Goal: Task Accomplishment & Management: Complete application form

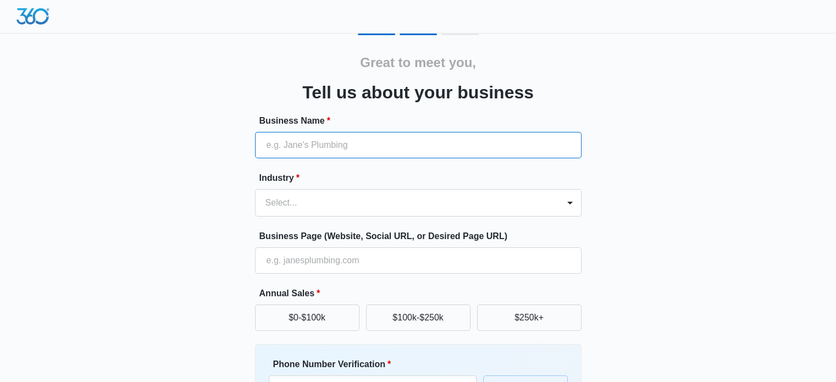
click at [322, 156] on input "Business Name *" at bounding box center [418, 145] width 327 height 26
click at [376, 145] on input "Property Sister Premire proptery" at bounding box center [418, 145] width 327 height 26
type input "Property Sister Premier property"
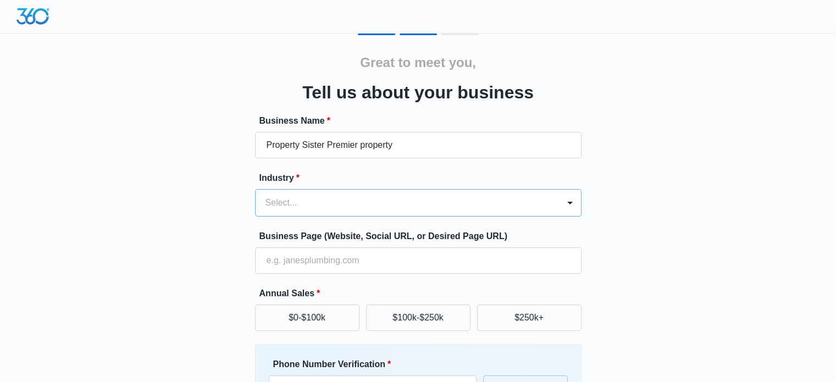
click at [330, 189] on div "Industry * Select..." at bounding box center [418, 194] width 327 height 45
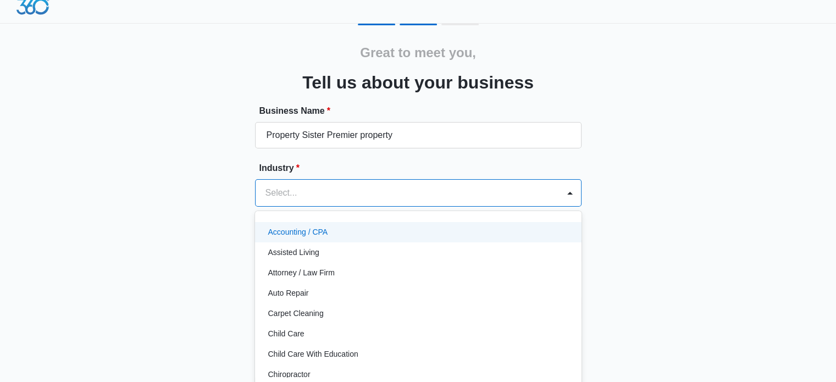
click at [330, 202] on div "Select..." at bounding box center [408, 193] width 304 height 26
type input "rea"
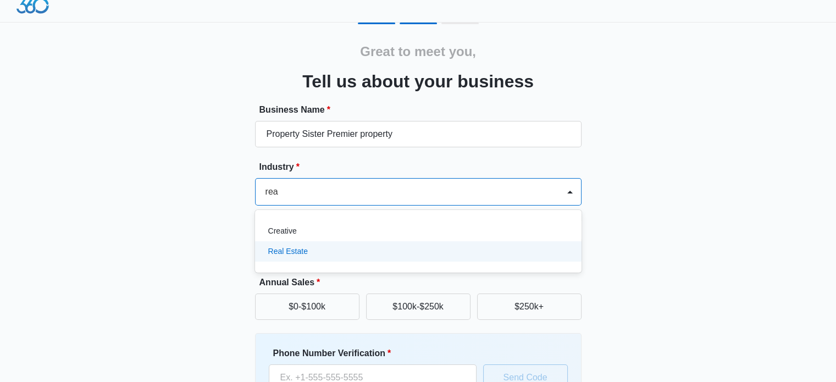
click at [326, 252] on div "Real Estate" at bounding box center [417, 252] width 298 height 12
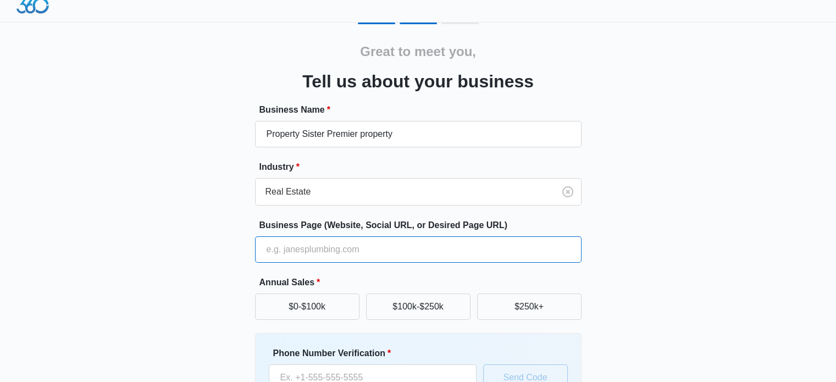
click at [396, 252] on input "Business Page (Website, Social URL, or Desired Page URL)" at bounding box center [418, 249] width 327 height 26
type input "PropertySistersNco.com"
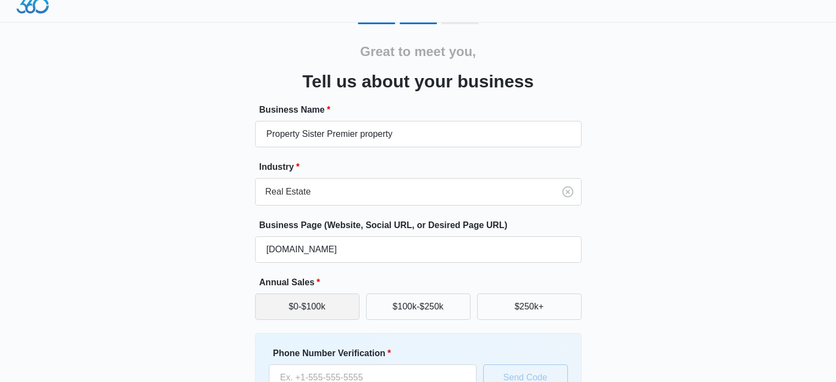
click at [319, 307] on button "$0-$100k" at bounding box center [307, 307] width 104 height 26
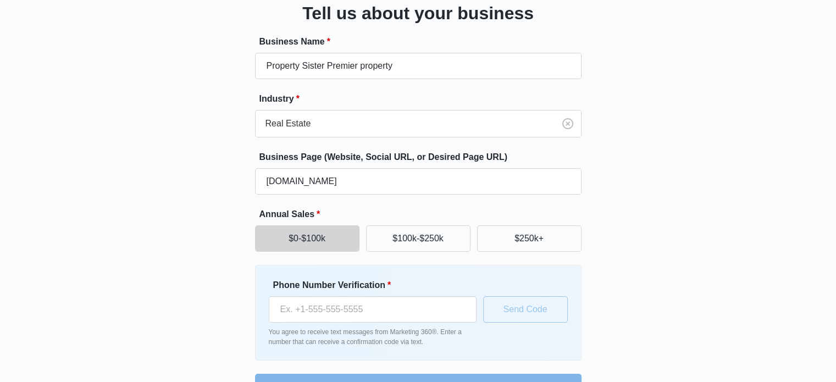
scroll to position [110, 0]
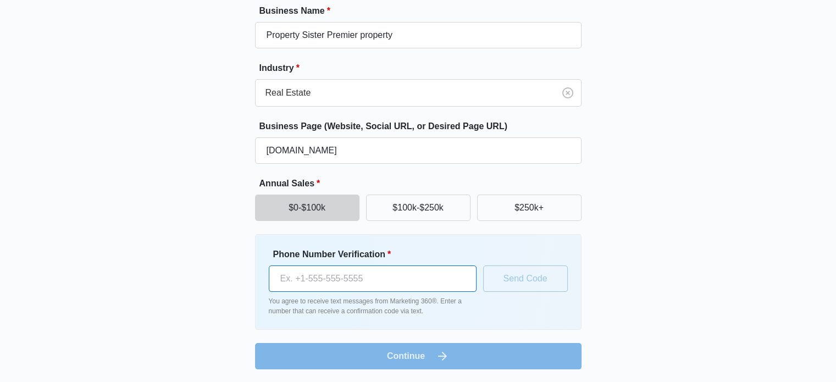
click at [324, 281] on input "Phone Number Verification *" at bounding box center [373, 279] width 208 height 26
type input "(360) 901-0466"
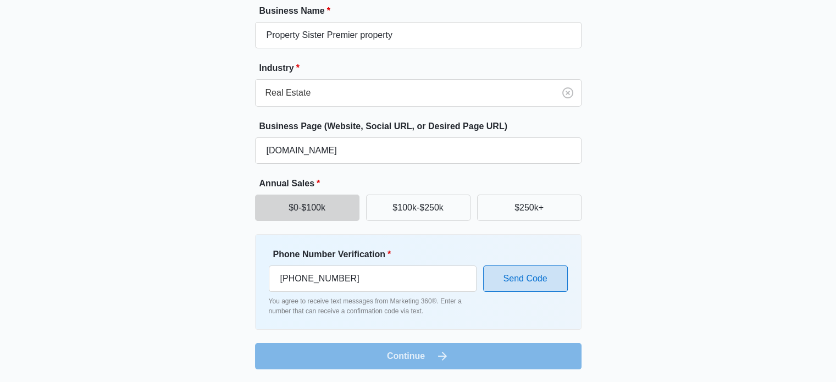
click at [545, 271] on button "Send Code" at bounding box center [525, 279] width 85 height 26
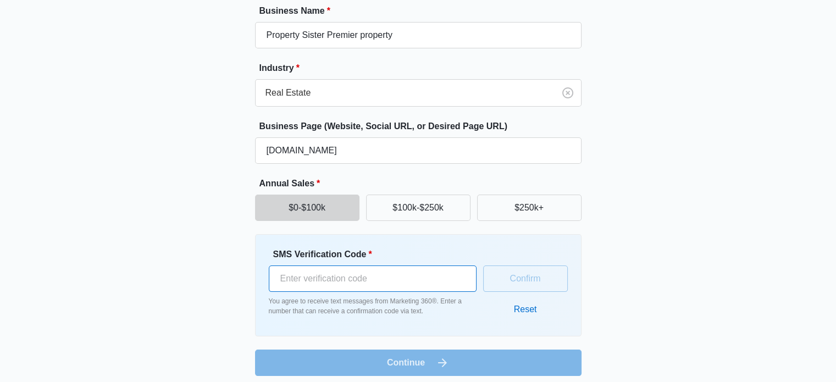
click at [375, 280] on input "SMS Verification Code *" at bounding box center [373, 279] width 208 height 26
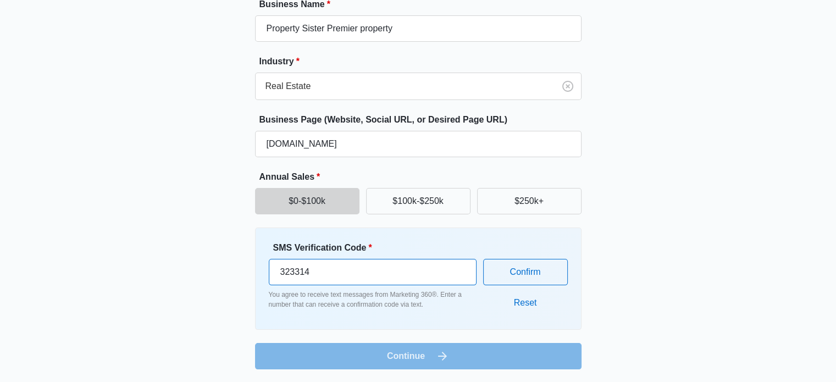
type input "323314"
click at [532, 273] on button "Confirm" at bounding box center [525, 272] width 85 height 26
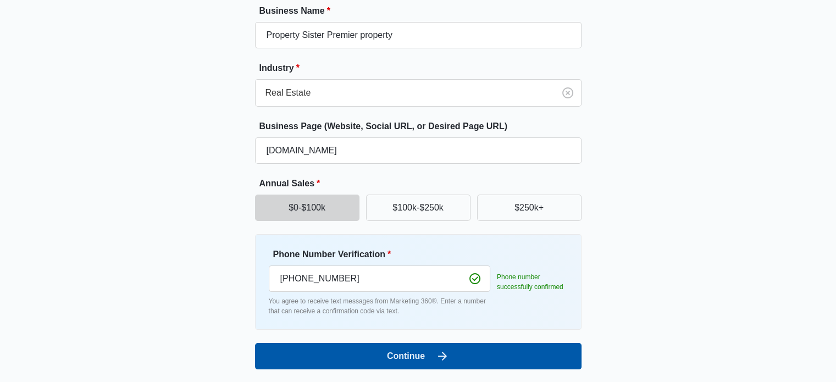
click at [379, 355] on button "Continue" at bounding box center [418, 356] width 327 height 26
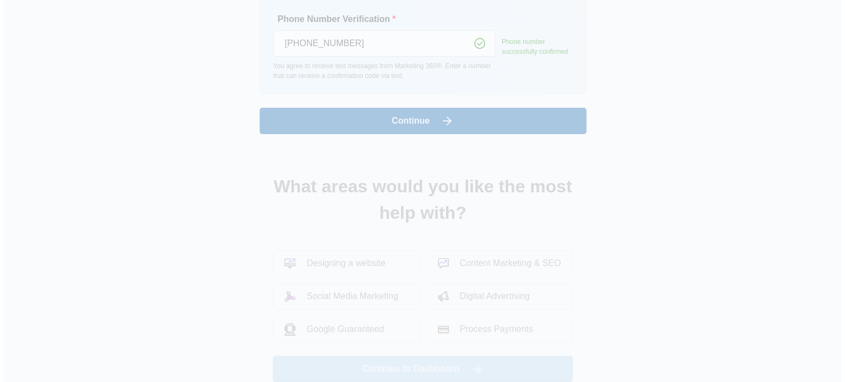
scroll to position [0, 0]
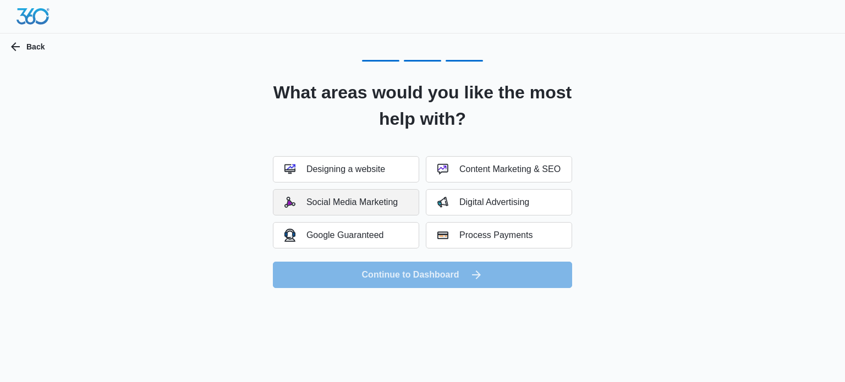
drag, startPoint x: 365, startPoint y: 202, endPoint x: 478, endPoint y: 284, distance: 140.1
click at [478, 284] on form "Designing a website Content Marketing & SEO Social Media Marketing Digital Adve…" at bounding box center [422, 222] width 299 height 132
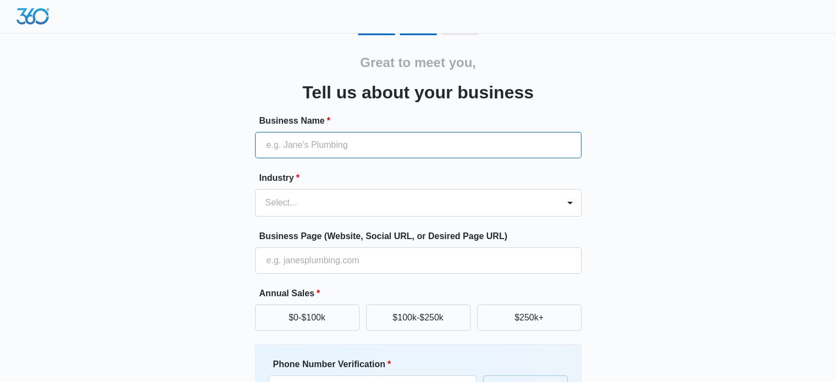
drag, startPoint x: 0, startPoint y: 0, endPoint x: 471, endPoint y: 140, distance: 491.0
click at [471, 140] on input "Business Name *" at bounding box center [418, 145] width 327 height 26
type input "Property Sister Premier property"
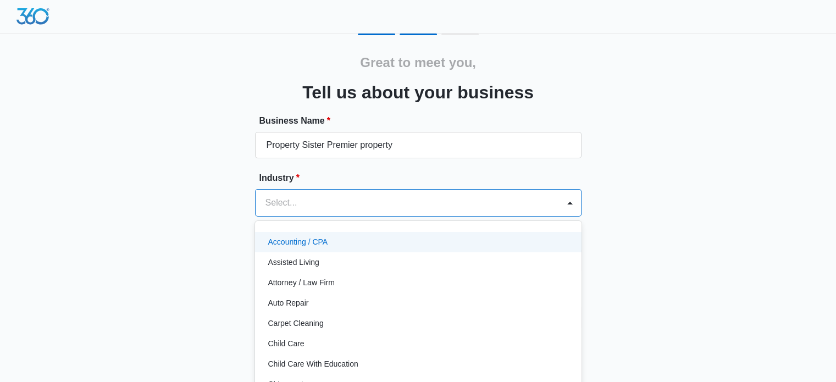
scroll to position [11, 0]
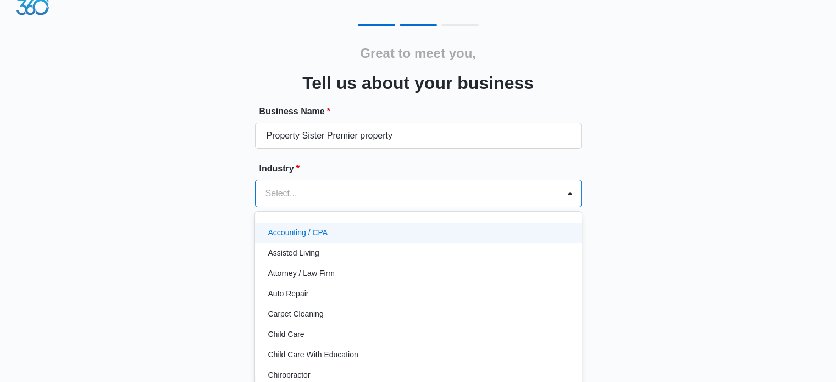
click at [399, 195] on div at bounding box center [405, 193] width 279 height 15
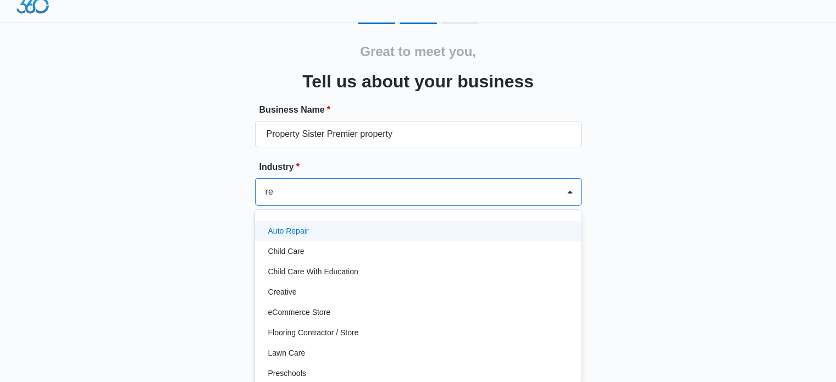
type input "rea"
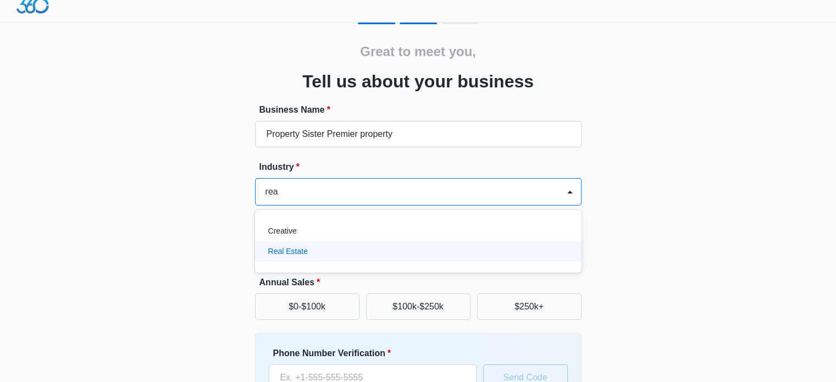
click at [362, 257] on div "Real Estate" at bounding box center [417, 252] width 298 height 12
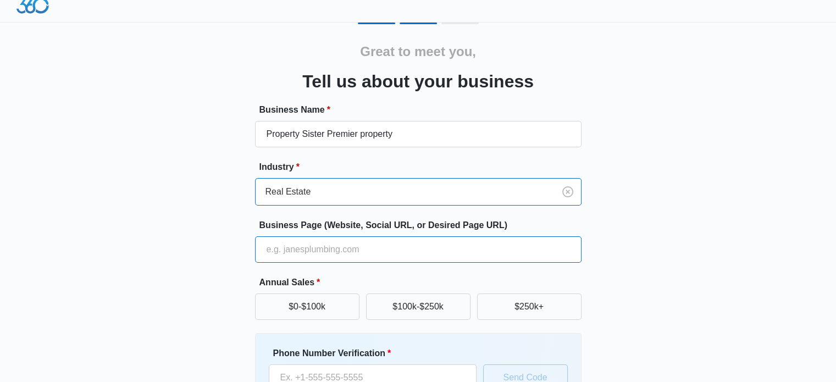
click at [326, 242] on input "Business Page (Website, Social URL, or Desired Page URL)" at bounding box center [418, 249] width 327 height 26
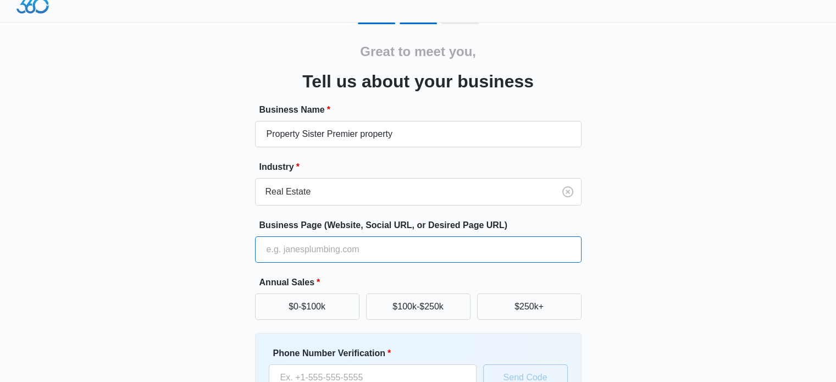
type input "PropertySistersNco.com"
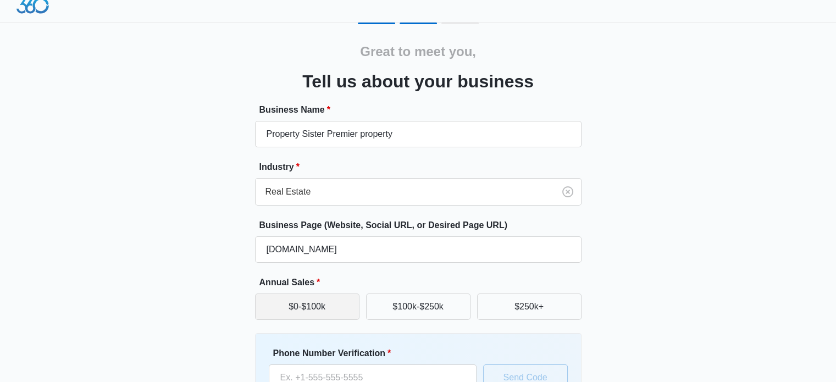
click at [321, 304] on button "$0-$100k" at bounding box center [307, 307] width 104 height 26
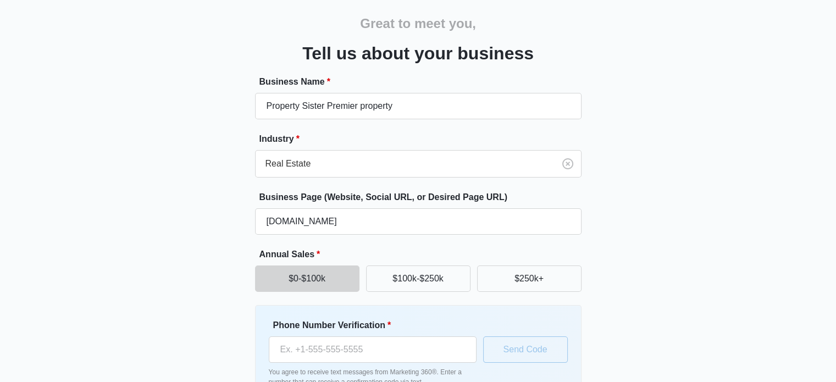
scroll to position [110, 0]
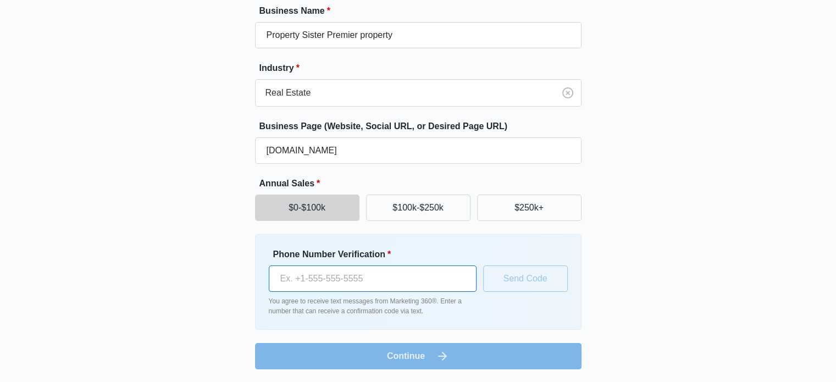
click at [312, 283] on input "Phone Number Verification *" at bounding box center [373, 279] width 208 height 26
type input "(360) 901-0466"
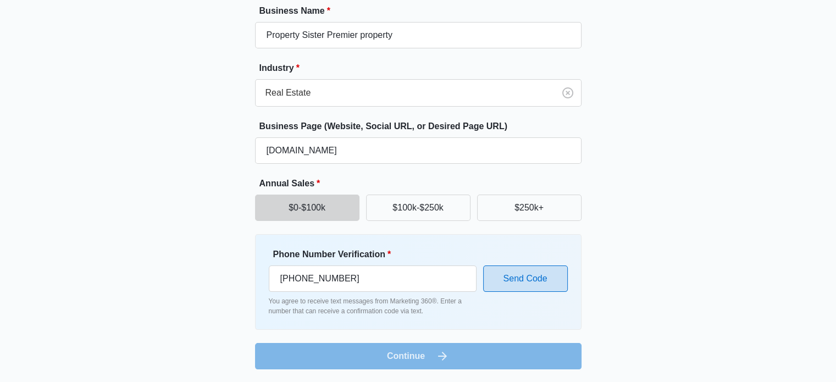
click at [499, 275] on button "Send Code" at bounding box center [525, 279] width 85 height 26
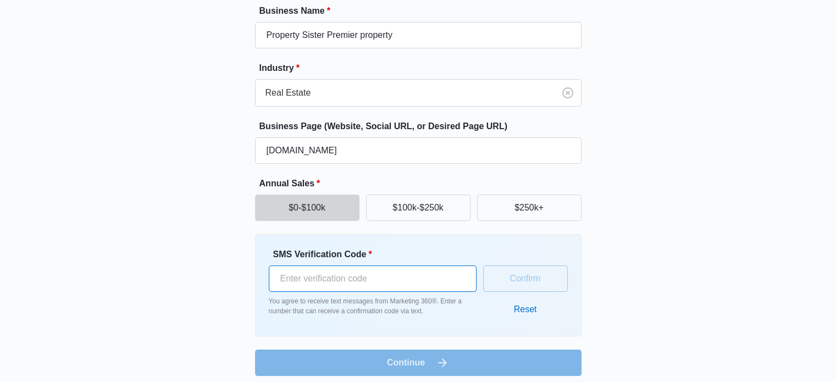
click at [354, 280] on input "SMS Verification Code *" at bounding box center [373, 279] width 208 height 26
type input "302180"
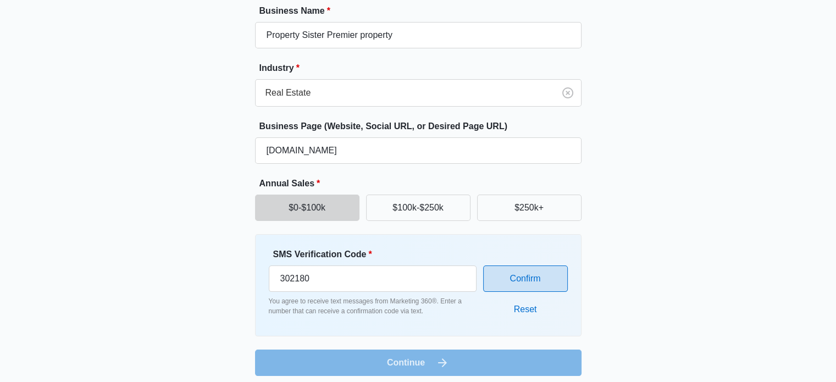
click at [542, 290] on button "Confirm" at bounding box center [525, 279] width 85 height 26
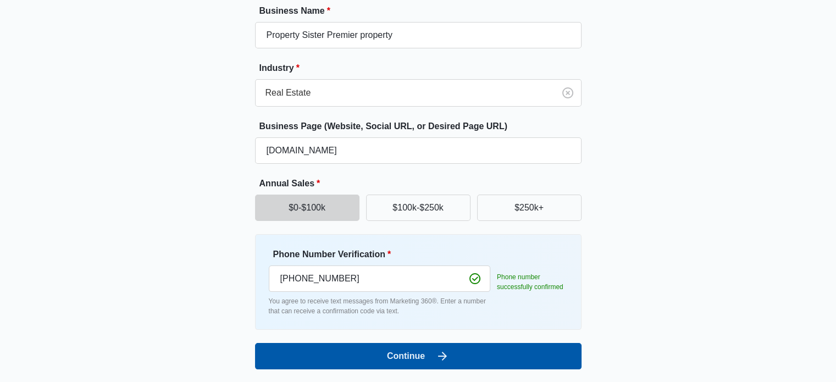
click at [451, 356] on button "Continue" at bounding box center [418, 356] width 327 height 26
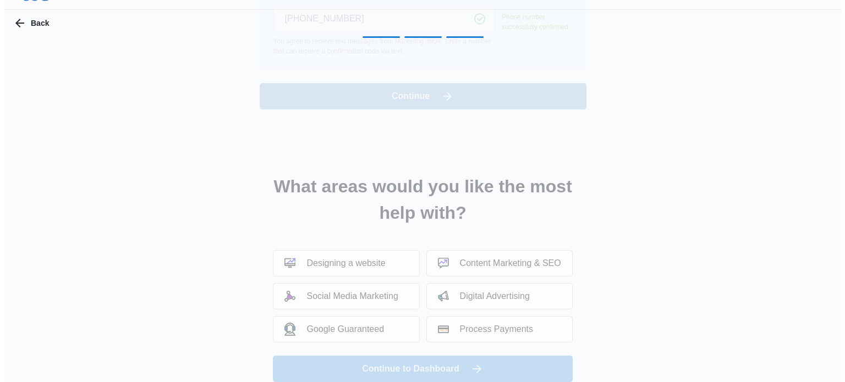
scroll to position [0, 0]
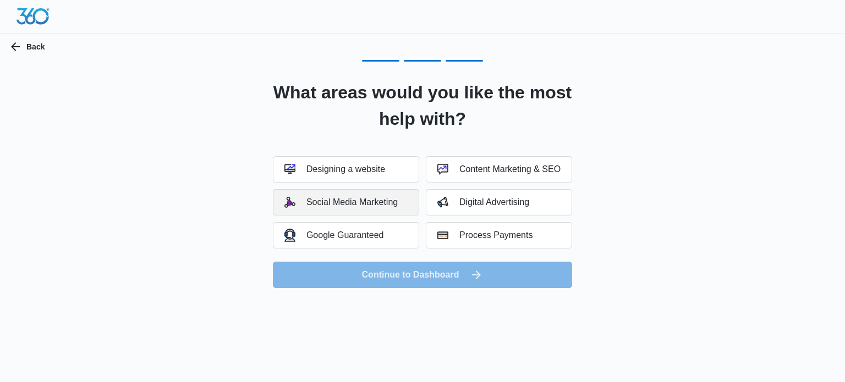
click at [334, 203] on div "Social Media Marketing" at bounding box center [340, 202] width 113 height 11
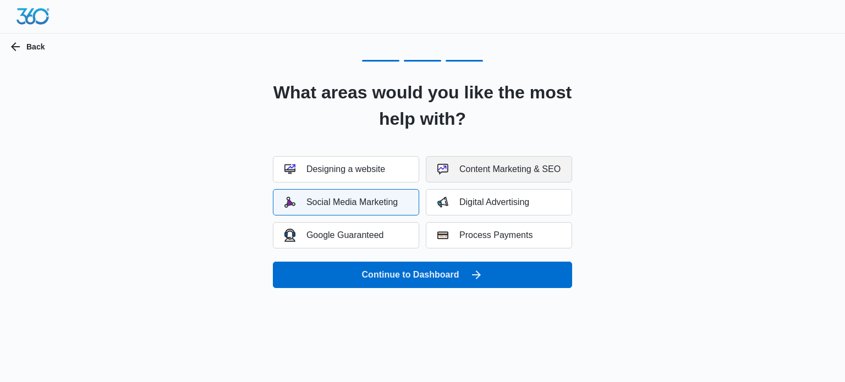
click at [487, 169] on div "Content Marketing & SEO" at bounding box center [498, 169] width 123 height 11
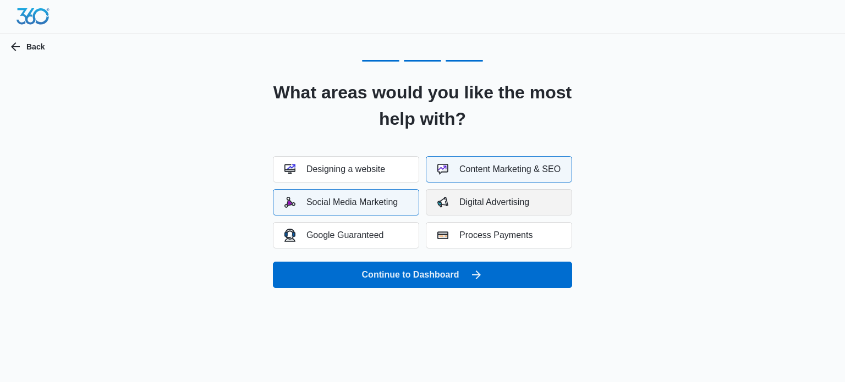
click at [475, 201] on div "Digital Advertising" at bounding box center [483, 202] width 92 height 11
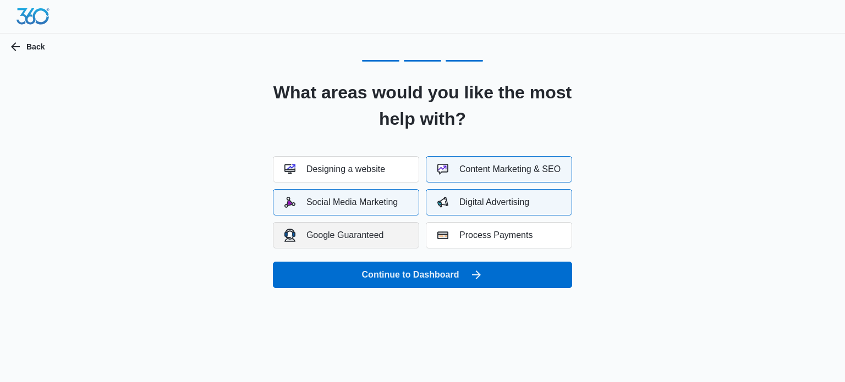
click at [388, 229] on button "Google Guaranteed" at bounding box center [346, 235] width 146 height 26
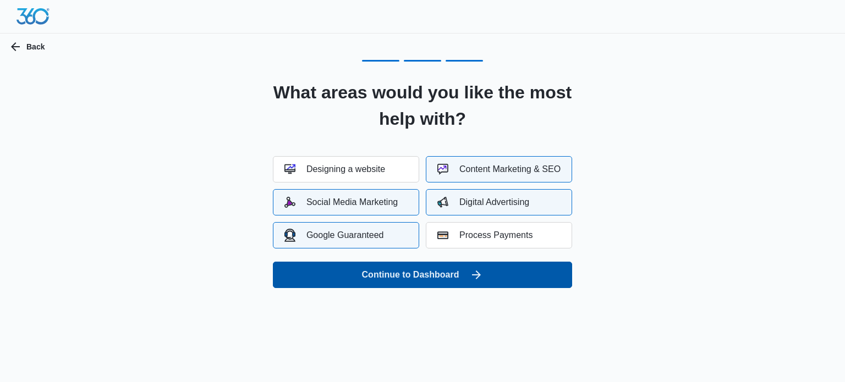
click at [379, 266] on button "Continue to Dashboard" at bounding box center [422, 275] width 299 height 26
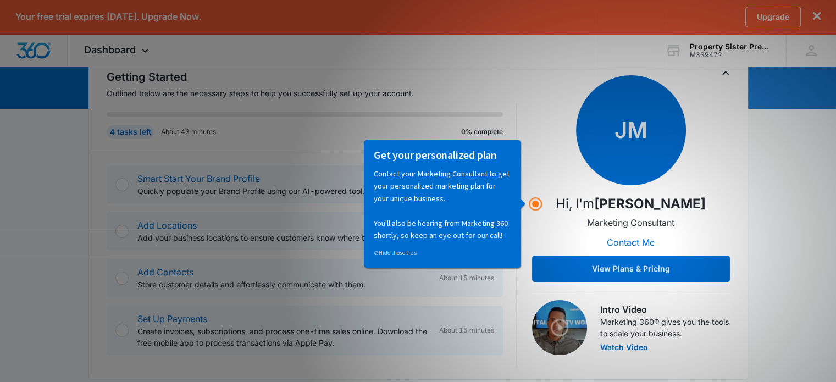
scroll to position [123, 0]
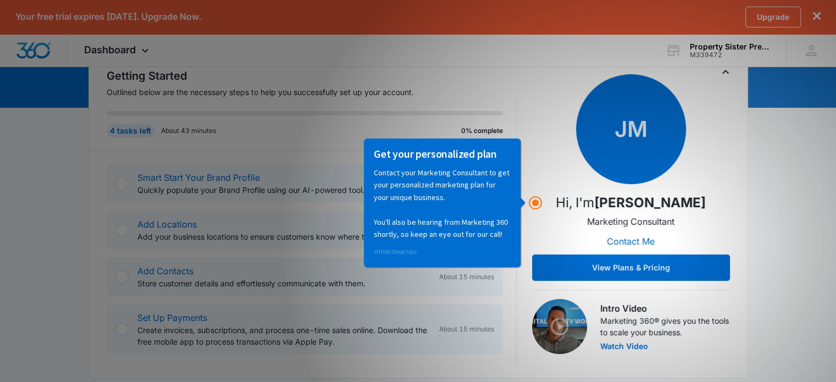
click at [411, 251] on link "⊘ Hide these tips" at bounding box center [395, 251] width 43 height 8
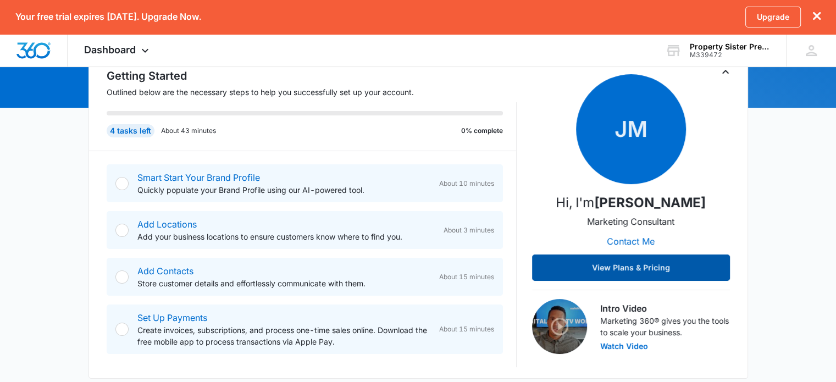
click at [572, 268] on button "View Plans & Pricing" at bounding box center [631, 268] width 198 height 26
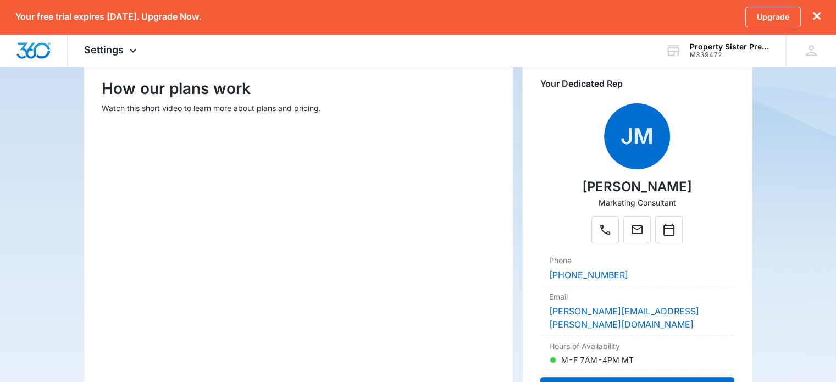
scroll to position [150, 0]
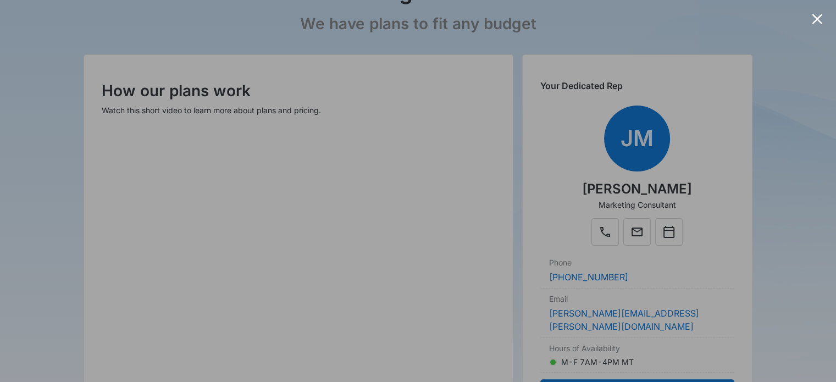
click at [829, 24] on div at bounding box center [418, 191] width 836 height 382
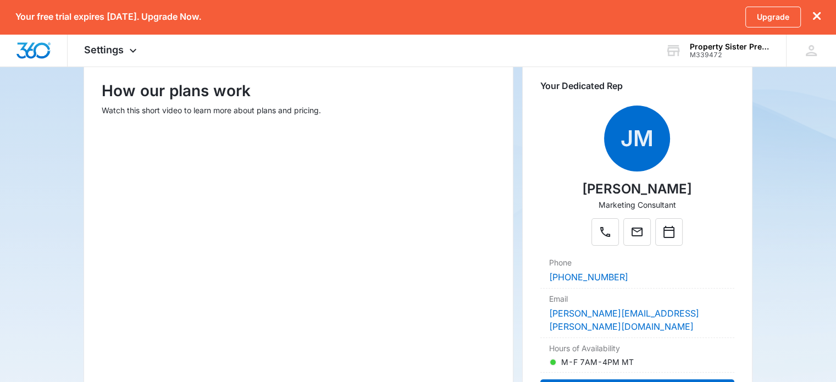
click at [808, 322] on main "Pricing & Plans We have plans to fit any budget How our plans work Watch this s…" at bounding box center [418, 262] width 836 height 621
click at [811, 50] on icon at bounding box center [811, 50] width 11 height 11
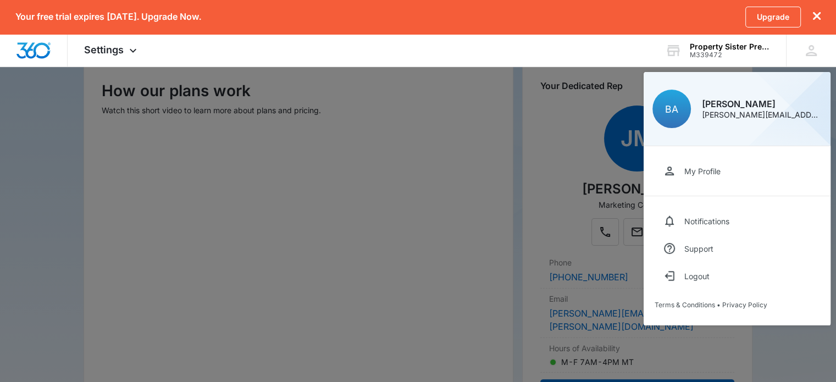
click at [582, 167] on div at bounding box center [418, 191] width 836 height 382
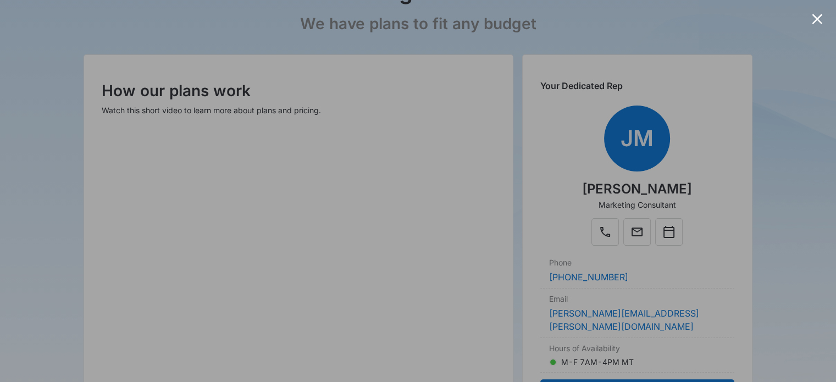
click at [822, 20] on div at bounding box center [817, 19] width 10 height 10
